Goal: Task Accomplishment & Management: Manage account settings

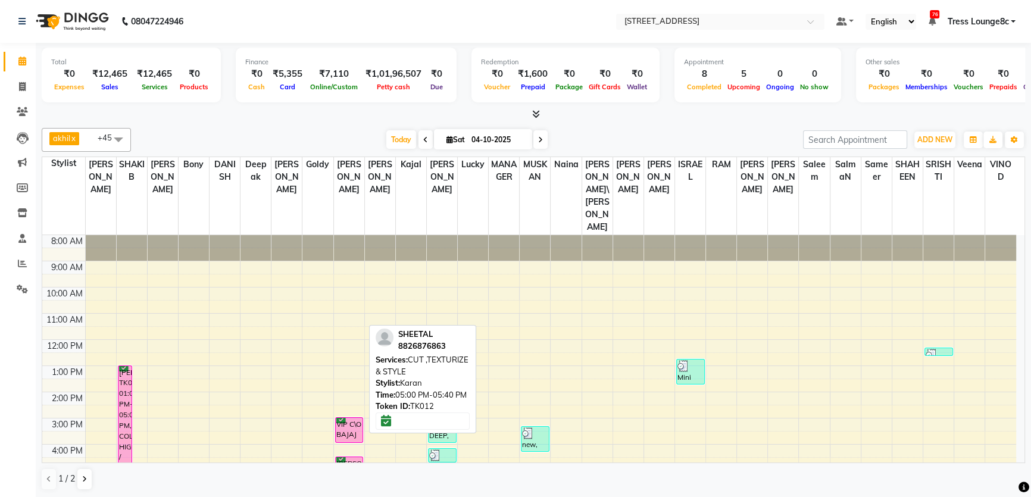
scroll to position [86, 0]
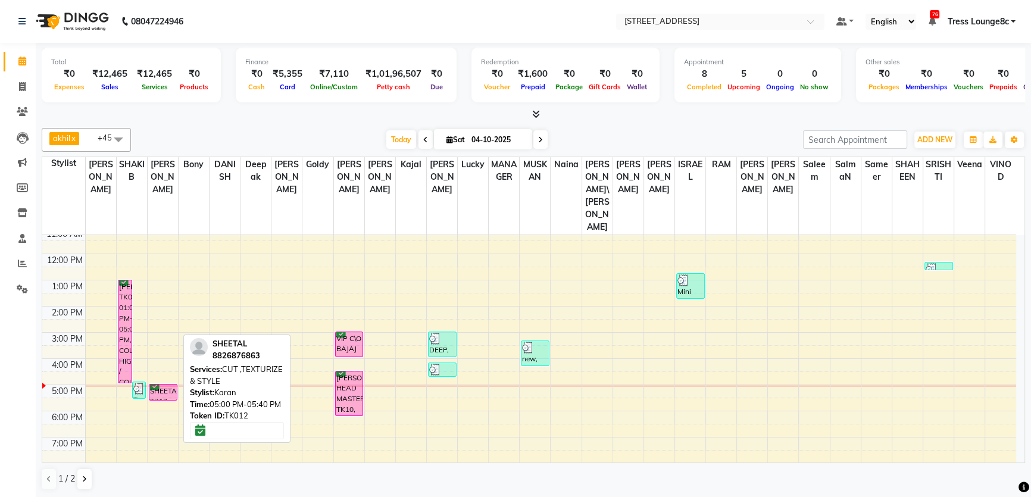
click at [166, 385] on div "SHEETAL, TK12, 05:00 PM-05:40 PM, CUT ,TEXTURIZE & STYLE" at bounding box center [162, 392] width 27 height 15
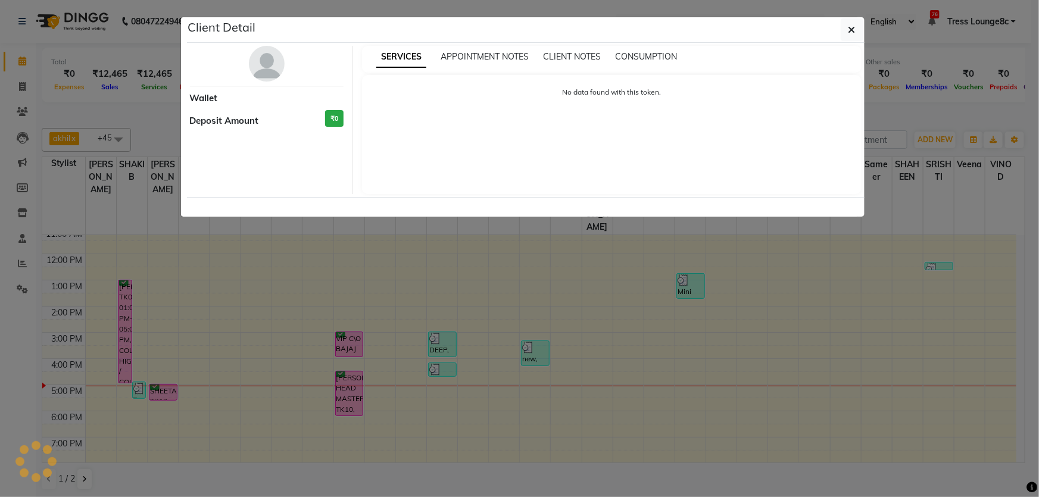
select select "6"
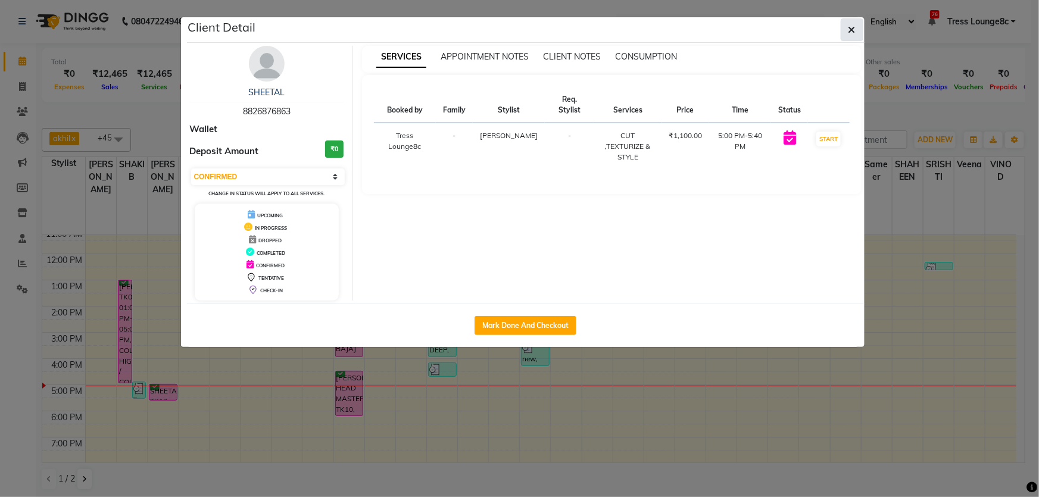
click at [845, 30] on button "button" at bounding box center [852, 29] width 23 height 23
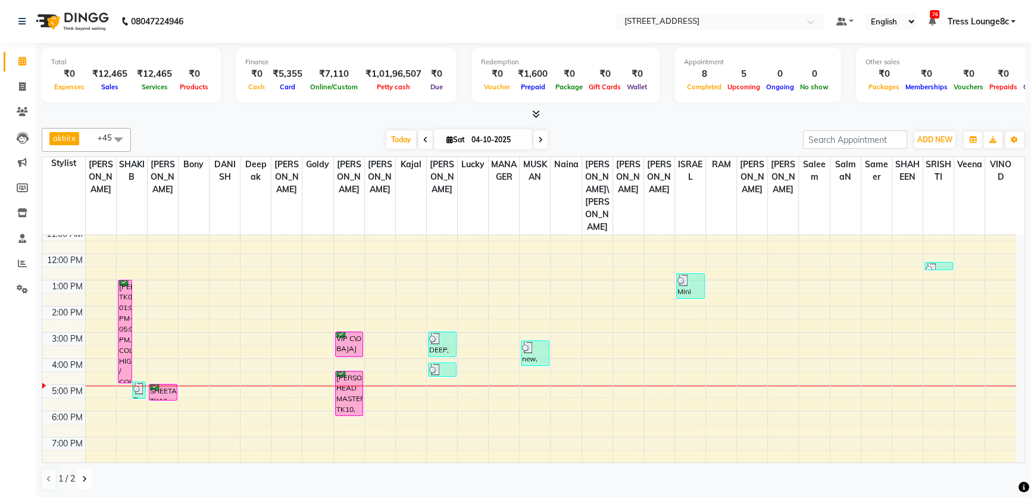
click at [81, 476] on button at bounding box center [84, 479] width 14 height 20
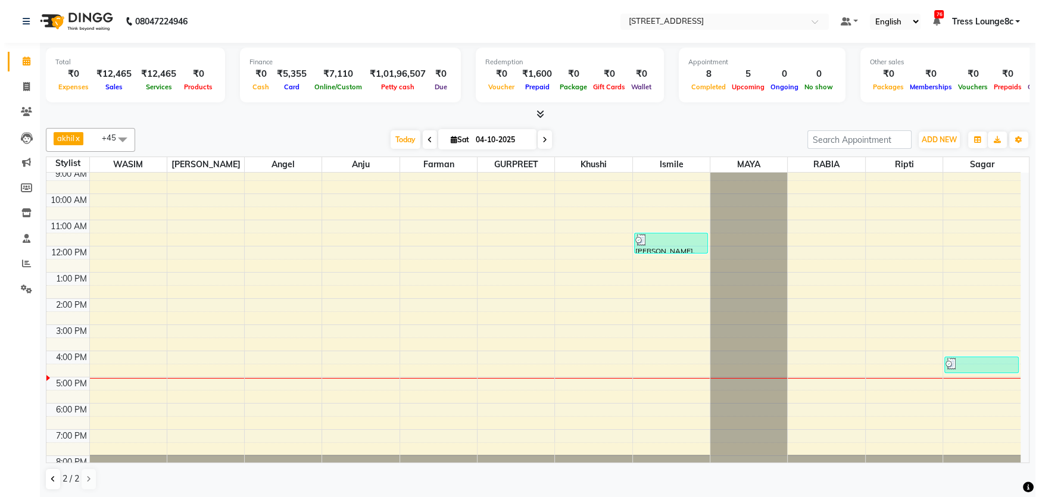
scroll to position [48, 0]
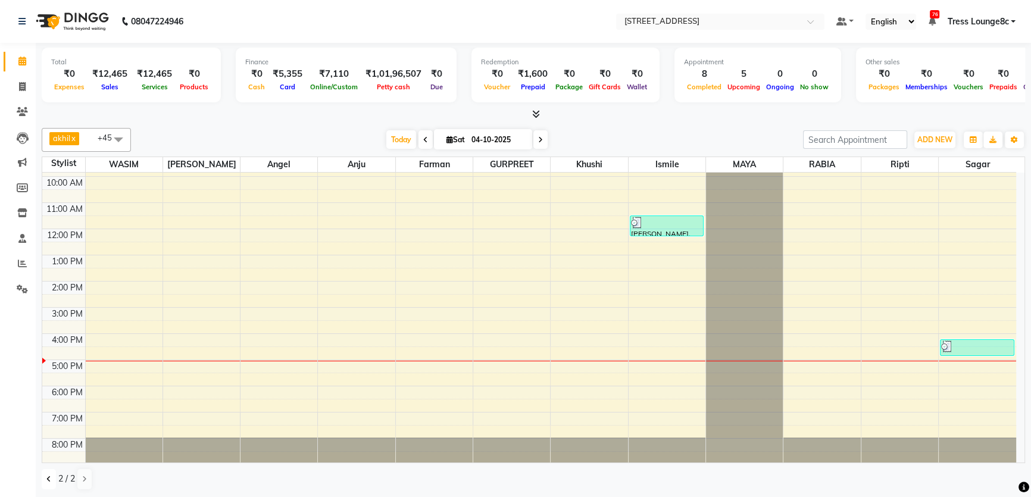
click at [43, 479] on button at bounding box center [49, 479] width 14 height 20
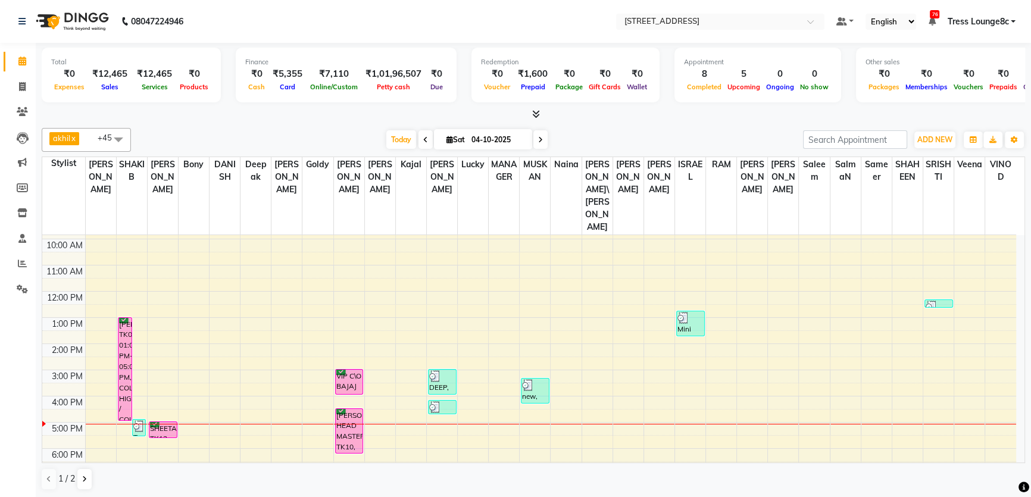
click at [985, 20] on span "Tress Lounge8c" at bounding box center [977, 21] width 61 height 13
click at [962, 88] on link "Sign out" at bounding box center [954, 82] width 109 height 18
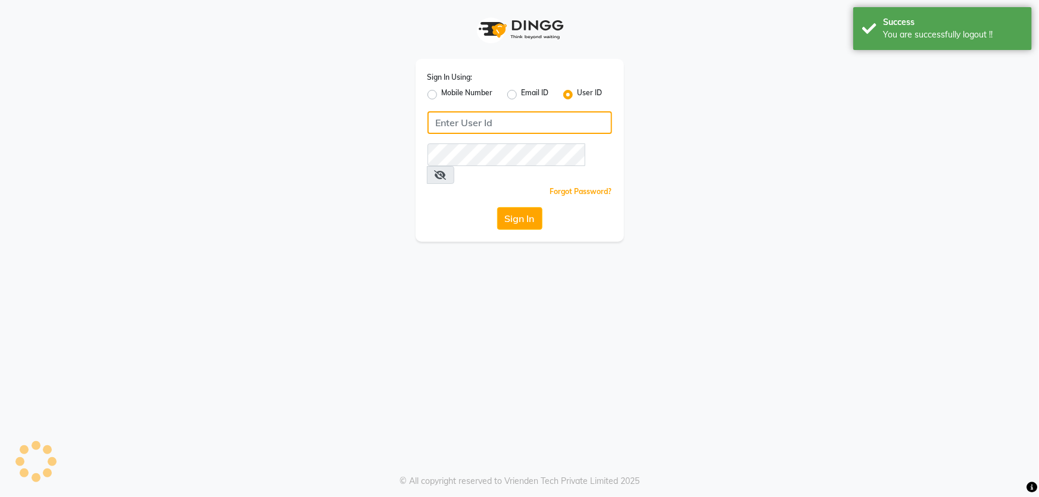
type input "6239163922"
drag, startPoint x: 464, startPoint y: 106, endPoint x: 469, endPoint y: 93, distance: 13.9
click at [464, 105] on div "Sign In Using: Mobile Number Email ID User ID 6239163922 Remember me Forgot Pas…" at bounding box center [520, 150] width 208 height 183
click at [470, 90] on label "Mobile Number" at bounding box center [467, 95] width 51 height 14
click at [450, 90] on input "Mobile Number" at bounding box center [446, 92] width 8 height 8
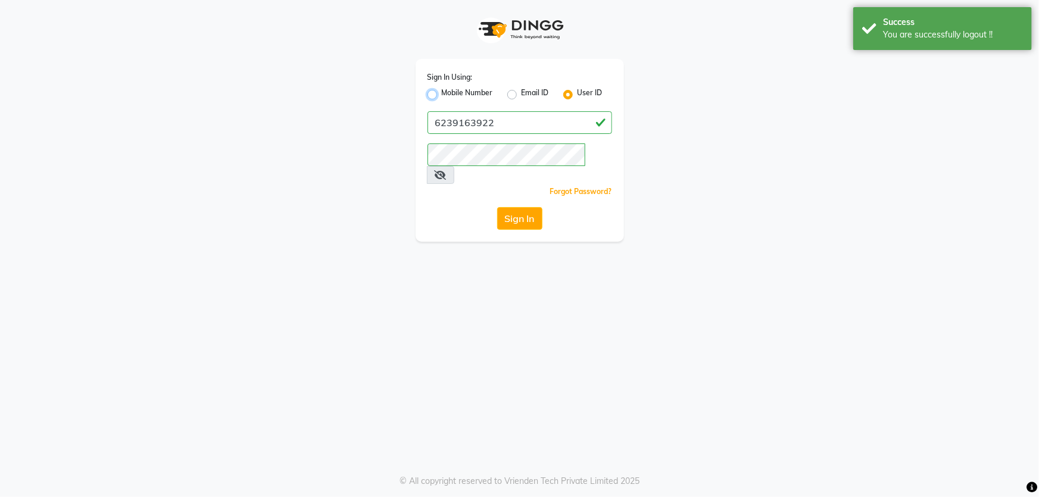
radio input "true"
radio input "false"
click at [489, 117] on input "Username" at bounding box center [539, 122] width 145 height 23
type input "1724656581"
click at [529, 213] on div "Sign In Using: Mobile Number Email ID User ID Country Code × [PHONE_NUMBER] Rem…" at bounding box center [520, 150] width 208 height 183
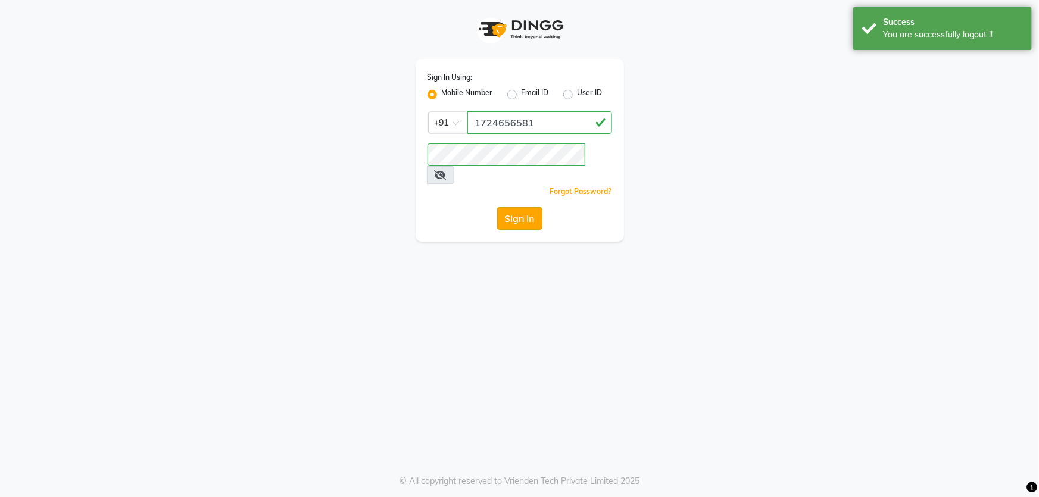
click at [529, 207] on button "Sign In" at bounding box center [519, 218] width 45 height 23
